Goal: Transaction & Acquisition: Purchase product/service

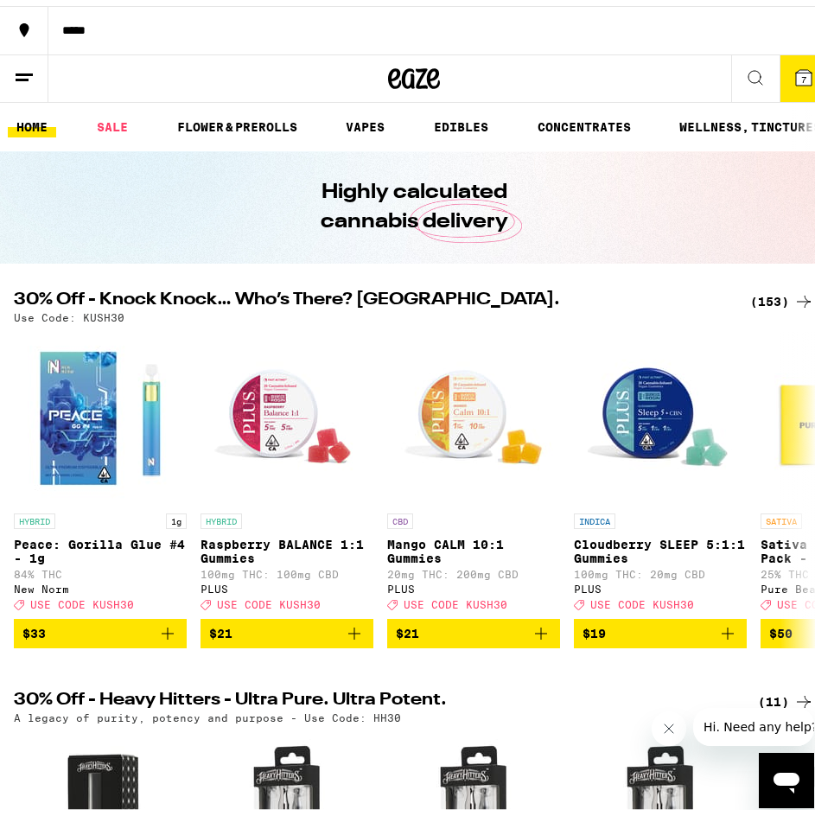
click at [801, 71] on span "7" at bounding box center [803, 73] width 5 height 10
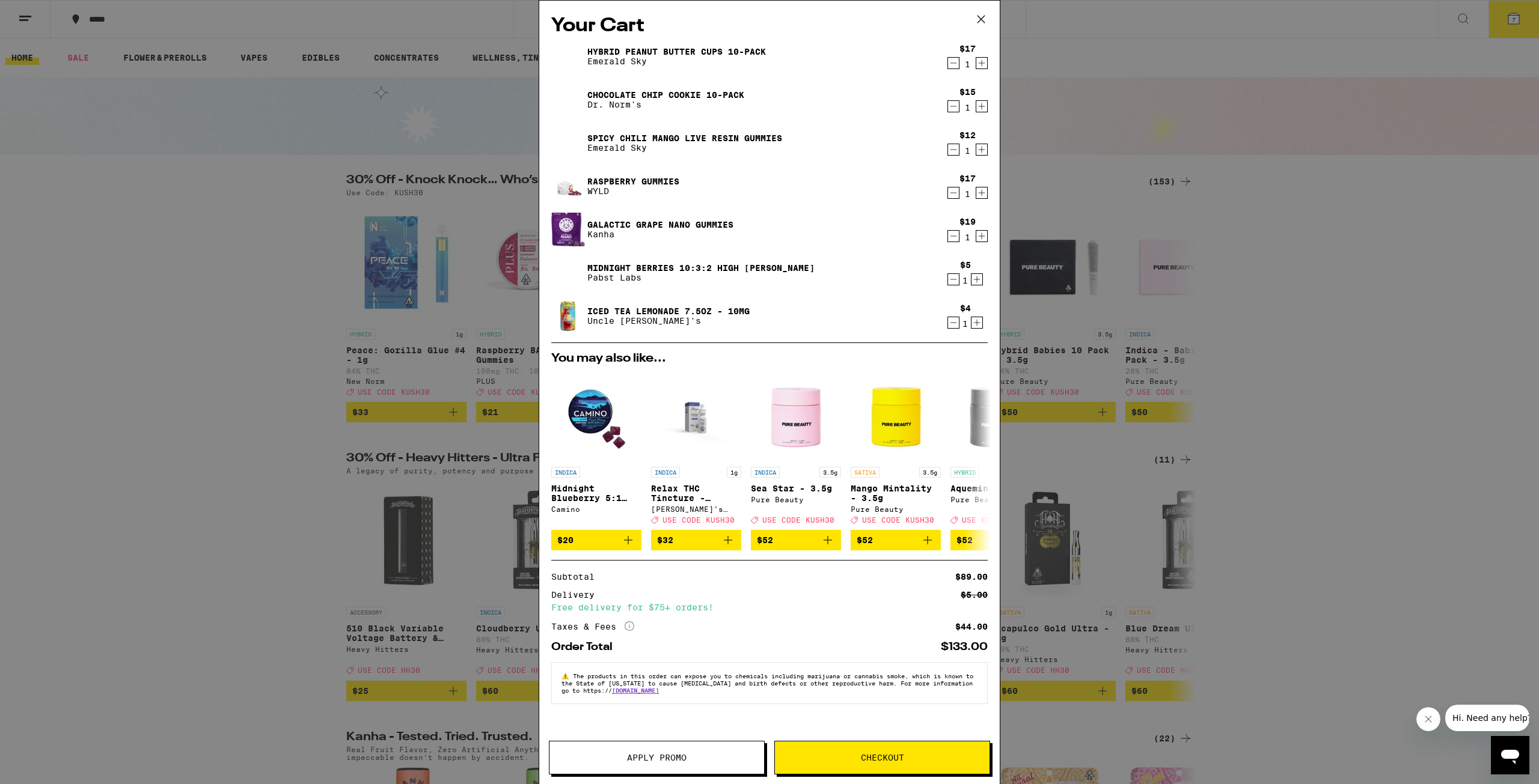
click at [566, 566] on span "Apply Promo" at bounding box center [657, 758] width 60 height 8
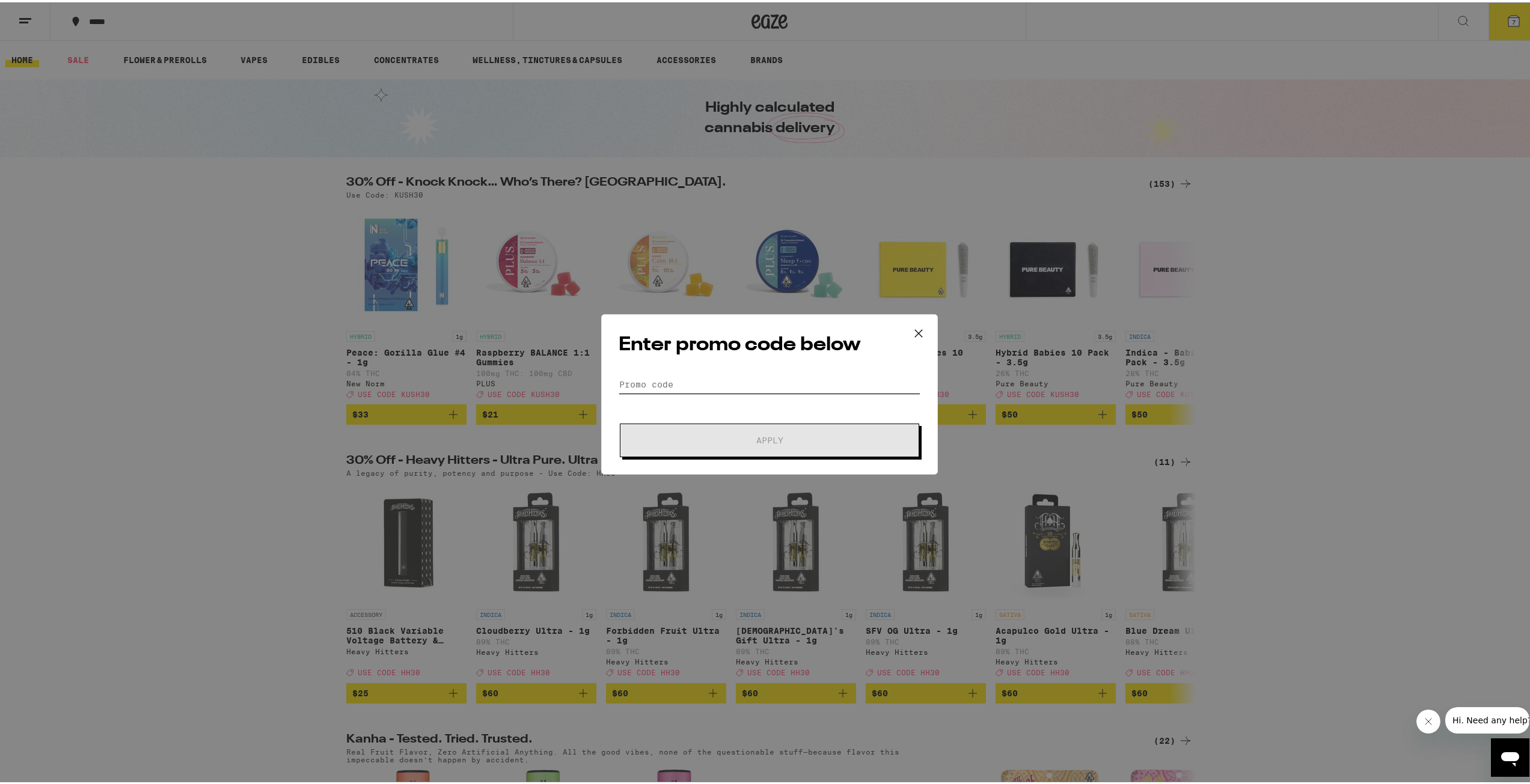
click at [566, 377] on input "Promo Code" at bounding box center [769, 382] width 302 height 18
paste input "KUSH30"
type input "KUSH30"
click at [566, 434] on span "Apply" at bounding box center [769, 438] width 216 height 8
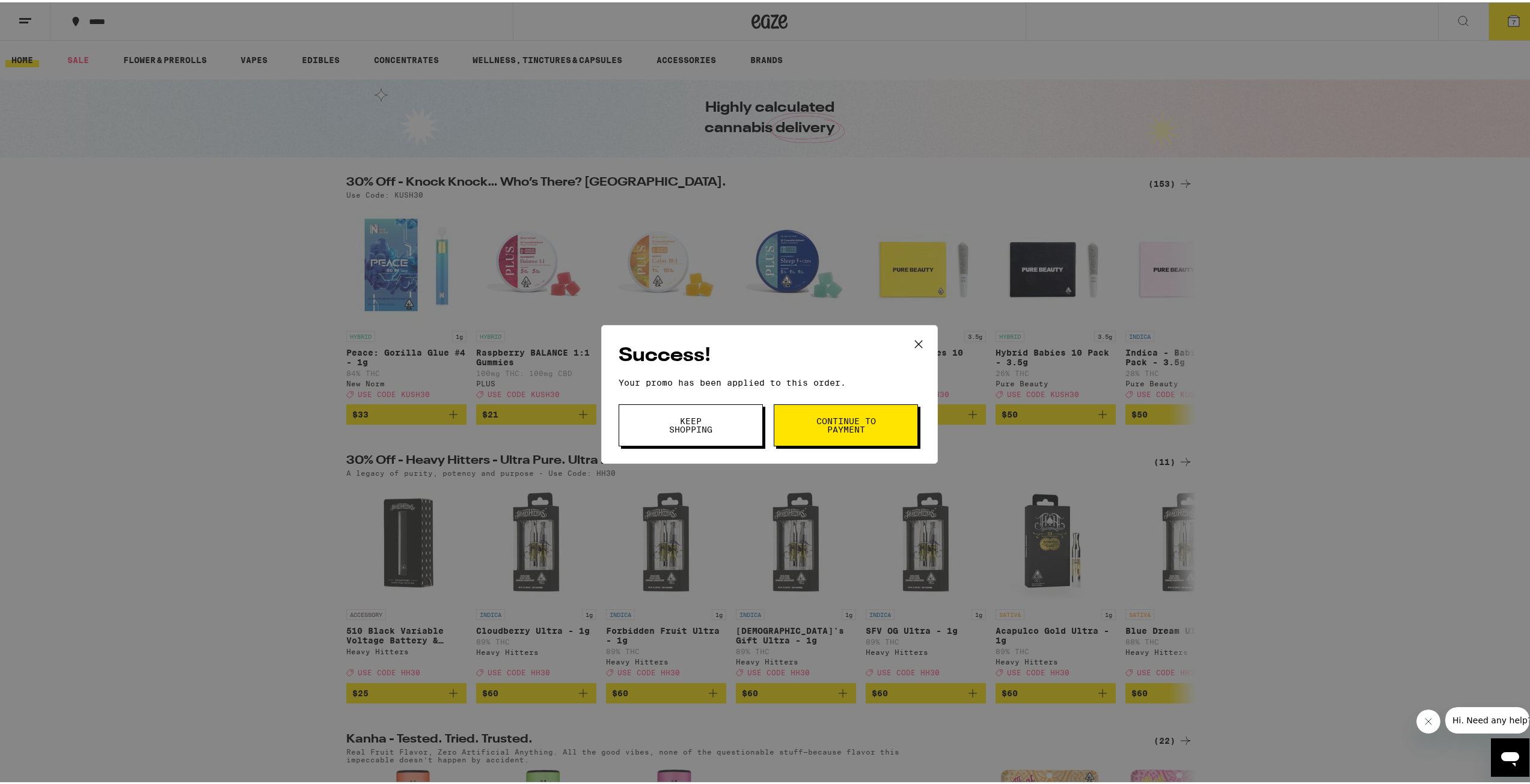
click at [566, 341] on icon at bounding box center [919, 342] width 18 height 18
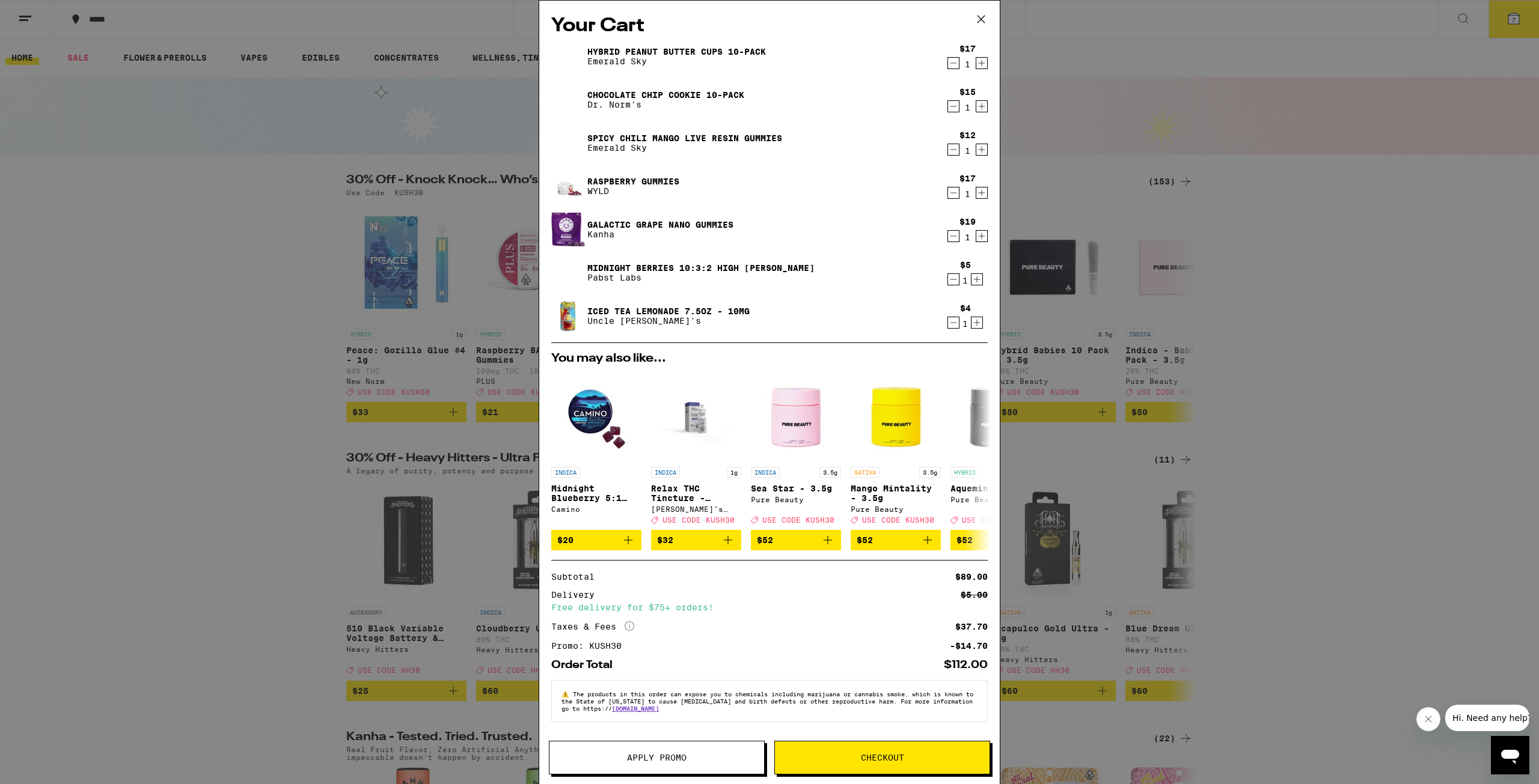
click at [566, 19] on icon at bounding box center [981, 19] width 18 height 18
